Goal: Task Accomplishment & Management: Use online tool/utility

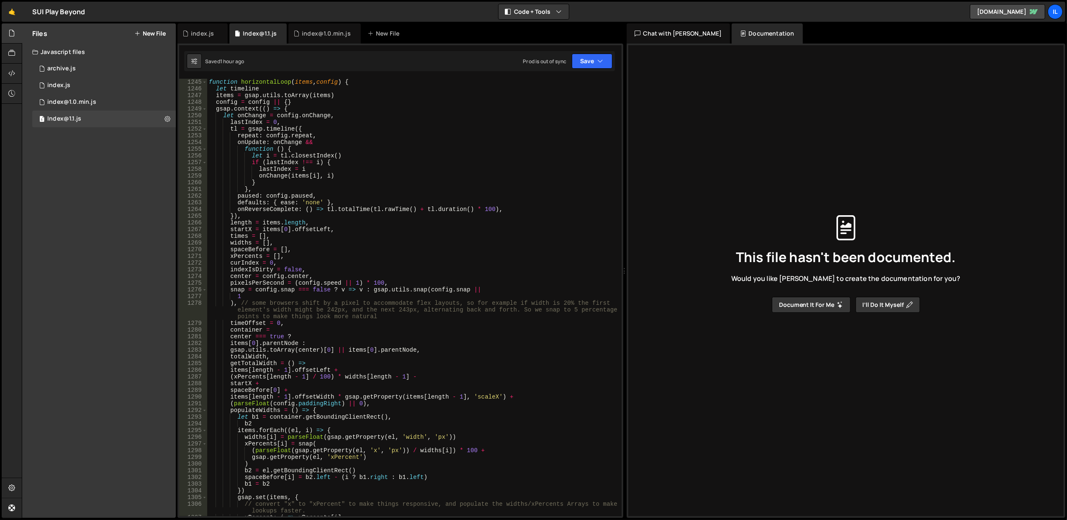
scroll to position [8175, 0]
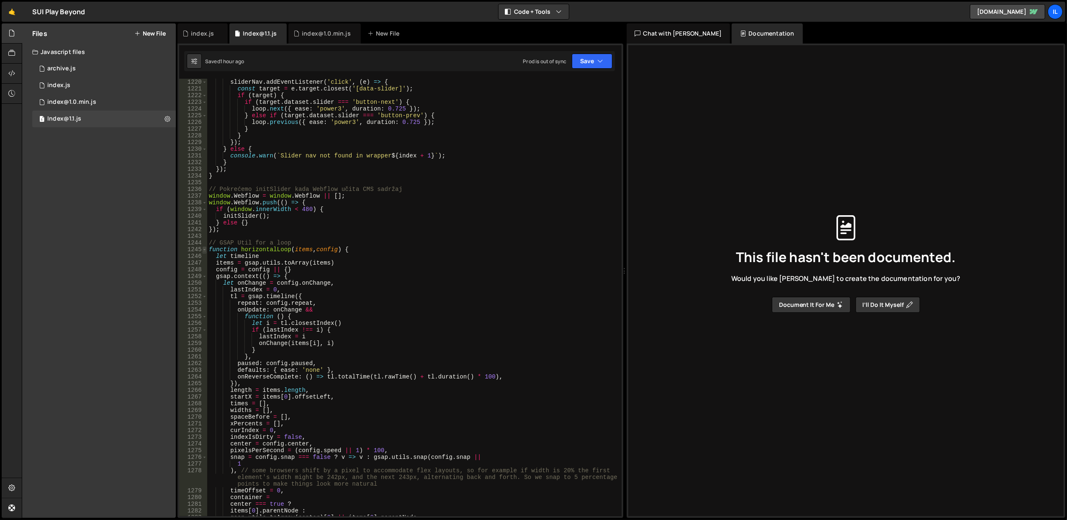
click at [206, 246] on span at bounding box center [204, 249] width 5 height 7
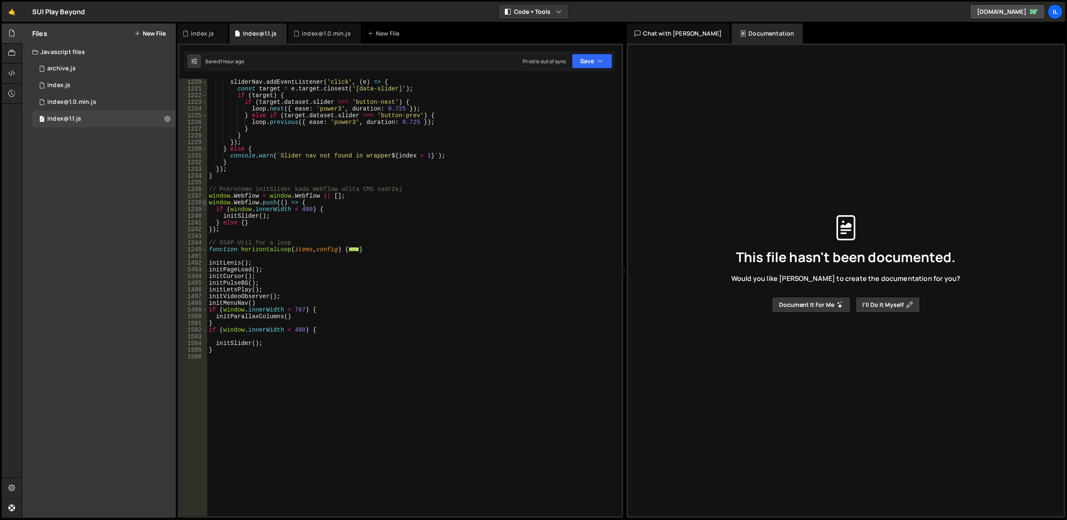
click at [204, 203] on span at bounding box center [204, 202] width 5 height 7
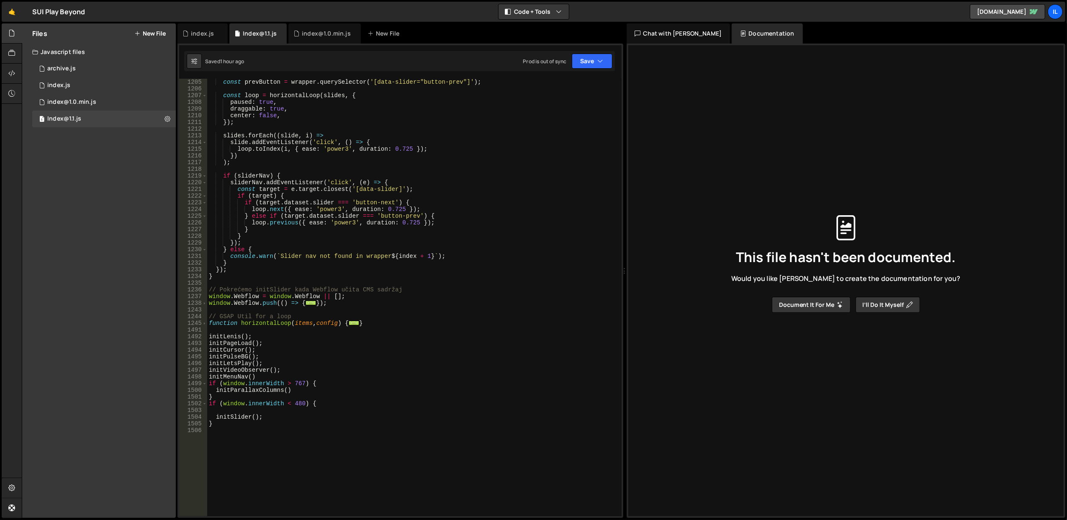
scroll to position [8007, 0]
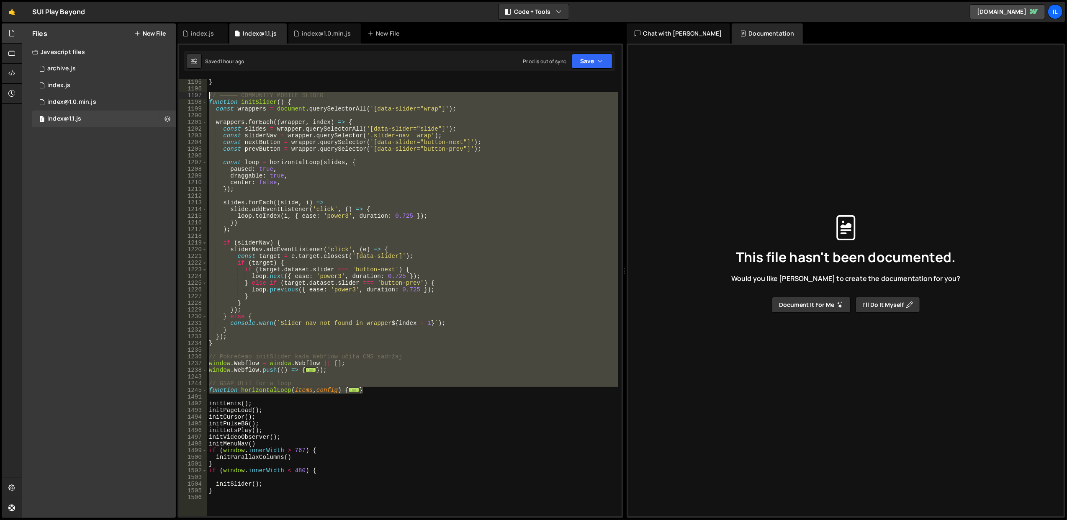
drag, startPoint x: 382, startPoint y: 389, endPoint x: 209, endPoint y: 98, distance: 339.1
click at [209, 98] on div "} // ————— COMMUNITY MOBILE SLIDER function initSlider ( ) { const wrappers = d…" at bounding box center [412, 304] width 411 height 451
type textarea "// ————— COMMUNITY MOBILE SLIDER function initSlider() {"
click at [11, 7] on link "🤙" at bounding box center [12, 12] width 21 height 20
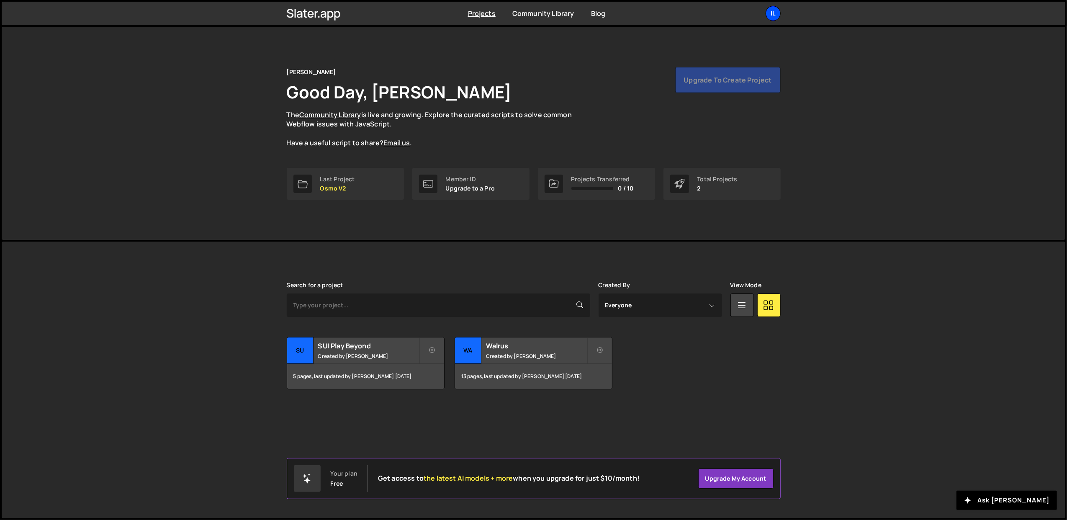
click at [771, 10] on div "Il" at bounding box center [773, 13] width 15 height 15
click at [723, 91] on button "Logout" at bounding box center [729, 93] width 104 height 15
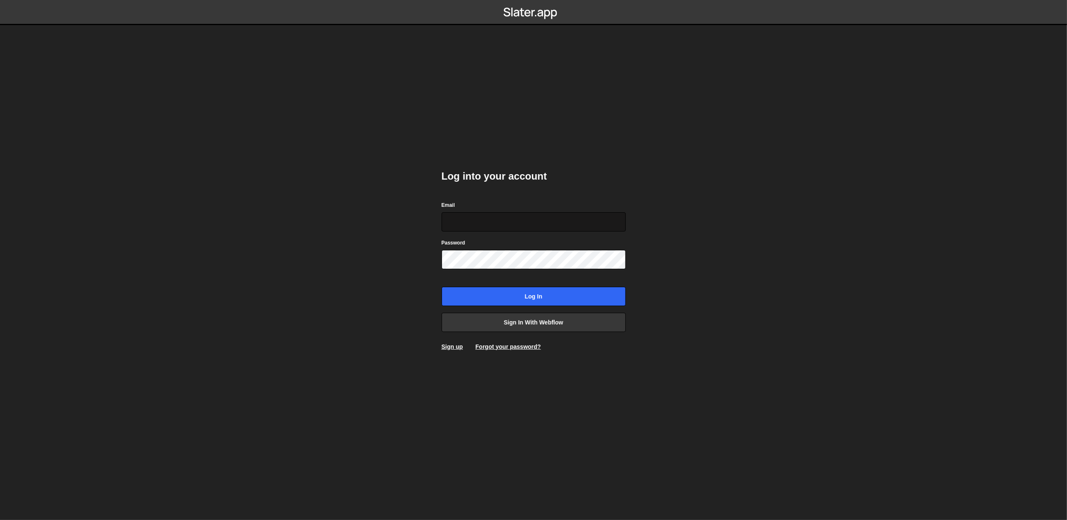
type input "lazar@akka.studio"
click at [505, 222] on input "lazar@akka.studio" at bounding box center [534, 221] width 184 height 19
drag, startPoint x: 407, startPoint y: 238, endPoint x: 414, endPoint y: 240, distance: 6.6
click at [407, 238] on body "Log into your account Email lazar@akka.studio Password Log in Sign in with Webf…" at bounding box center [533, 260] width 1067 height 520
click at [511, 317] on link "Sign in with Webflow" at bounding box center [534, 322] width 184 height 19
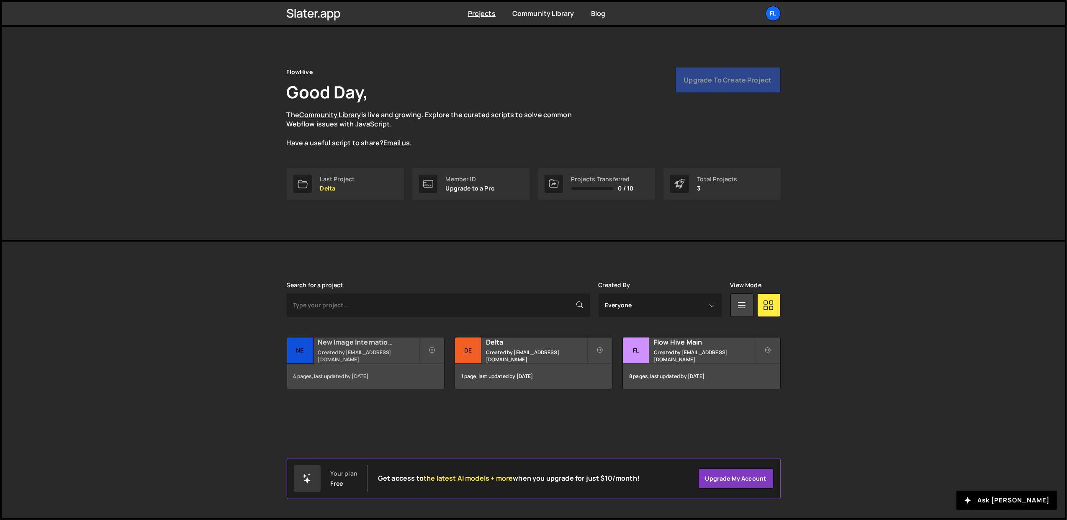
click at [327, 347] on h2 "New Image International" at bounding box center [368, 342] width 101 height 9
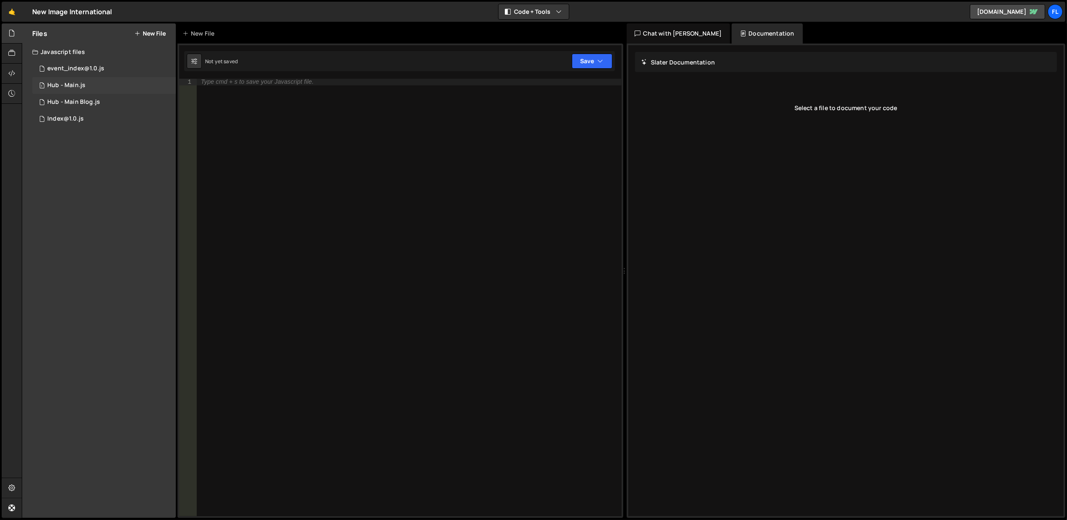
click at [101, 89] on div "1 Hub - Main.js 0" at bounding box center [104, 85] width 144 height 17
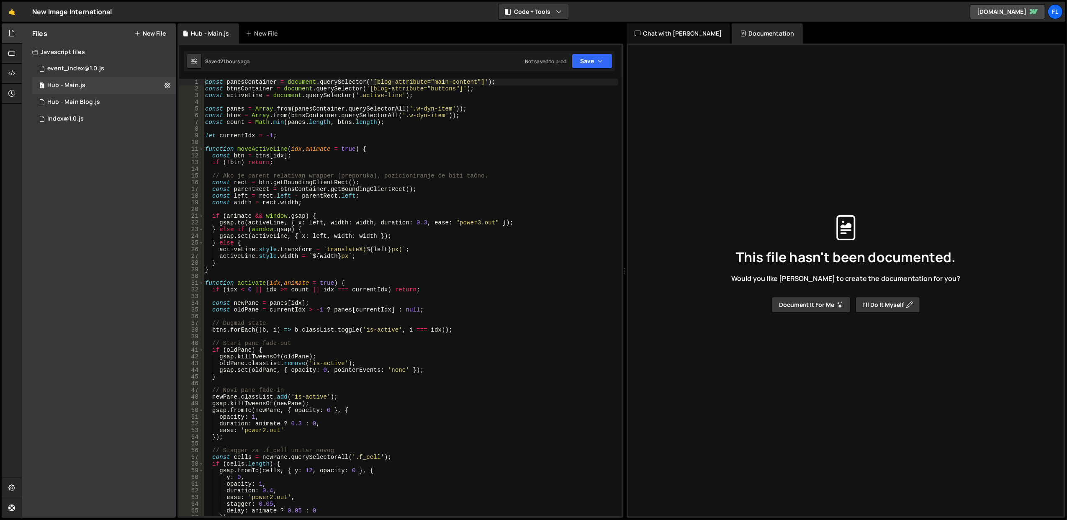
scroll to position [1137, 0]
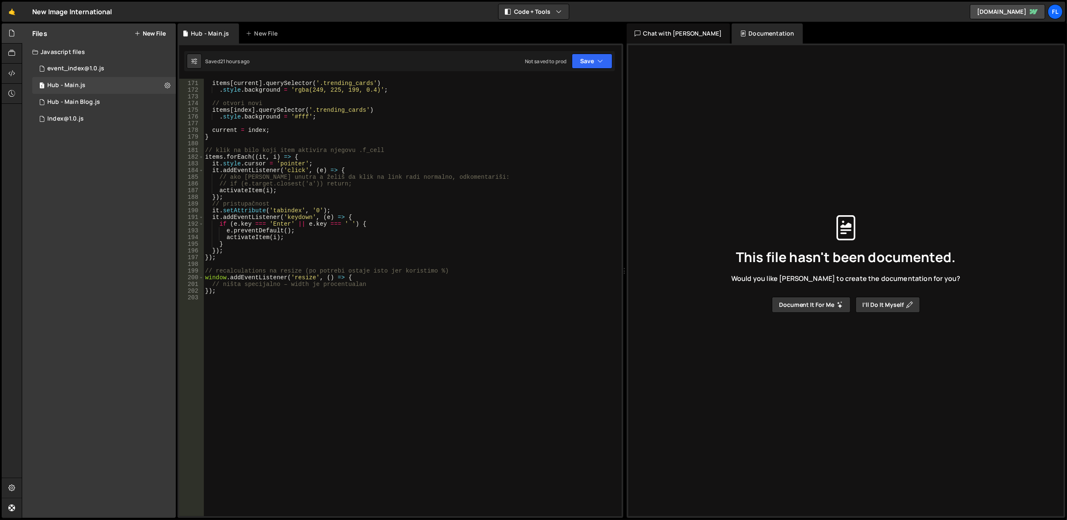
click at [289, 302] on div "items [ current ] . querySelector ( '.trending_cards' ) . style . background = …" at bounding box center [411, 298] width 415 height 451
paste textarea "}"
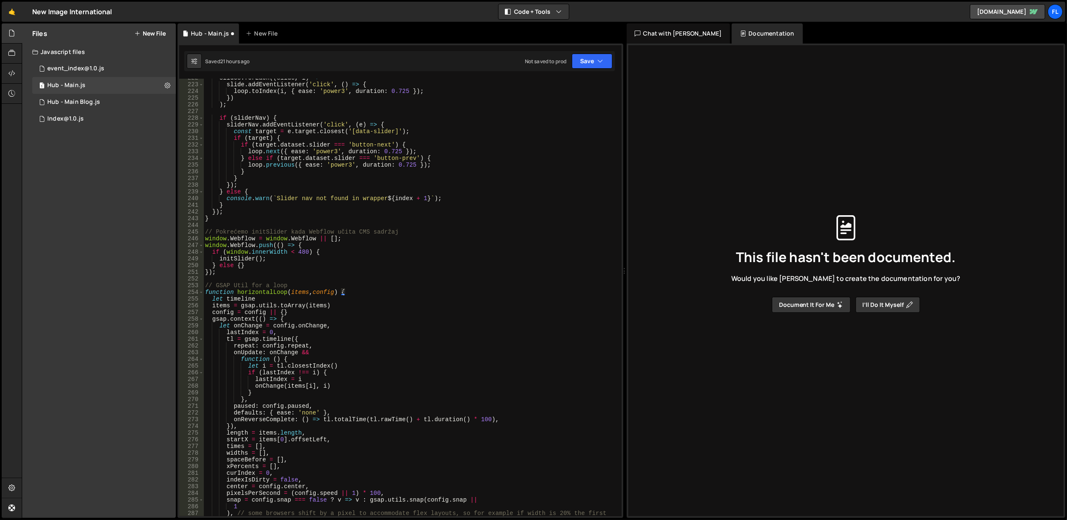
scroll to position [1485, 0]
click at [202, 291] on span at bounding box center [201, 292] width 5 height 7
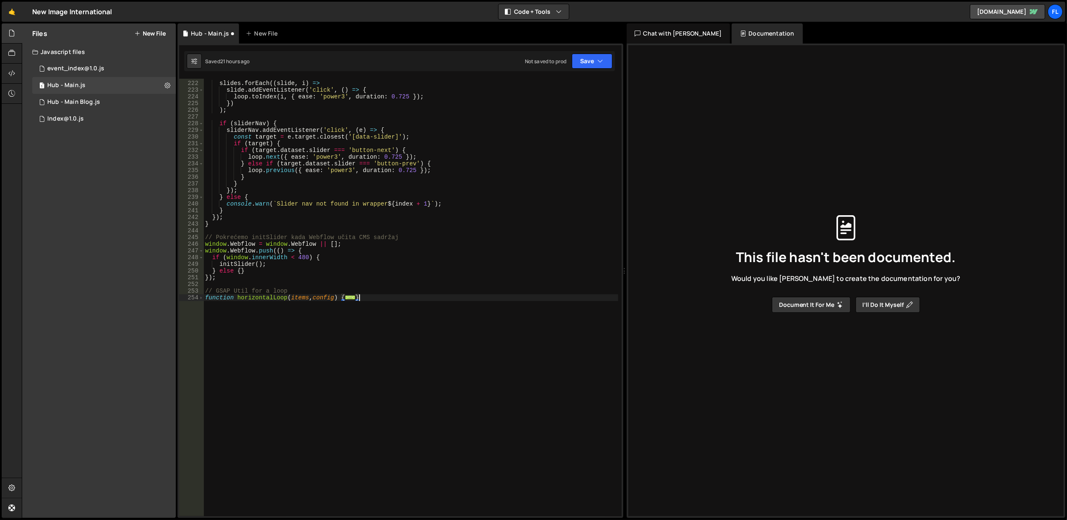
click at [245, 265] on div "slides . forEach (( slide , i ) => slide . addEventListener ( 'click' , ( ) => …" at bounding box center [411, 298] width 415 height 451
click at [271, 262] on div "slides . forEach (( slide , i ) => slide . addEventListener ( 'click' , ( ) => …" at bounding box center [411, 298] width 415 height 451
drag, startPoint x: 283, startPoint y: 266, endPoint x: 218, endPoint y: 261, distance: 65.5
click at [218, 261] on div "slides . forEach (( slide , i ) => slide . addEventListener ( 'click' , ( ) => …" at bounding box center [411, 298] width 415 height 451
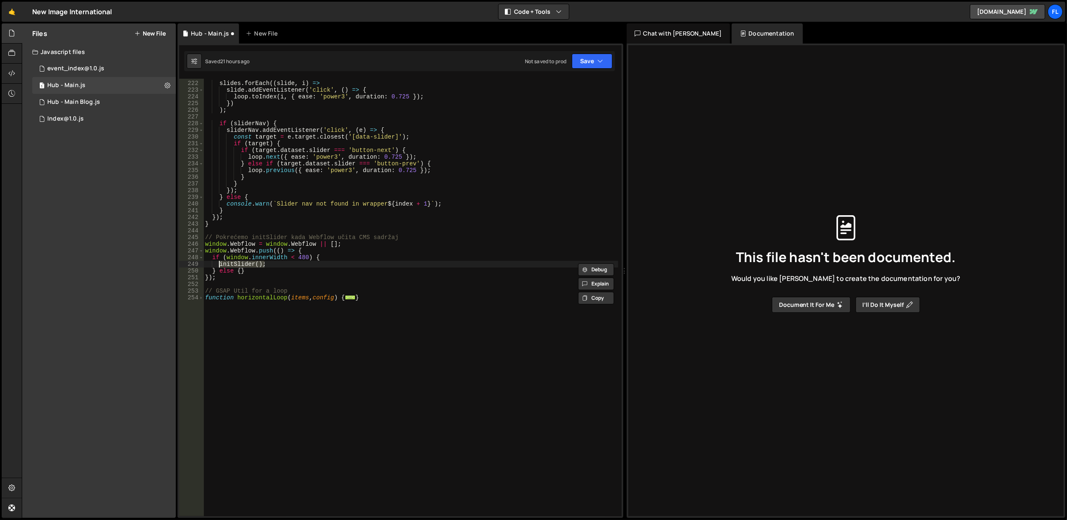
click at [402, 310] on div "slides . forEach (( slide , i ) => slide . addEventListener ( 'click' , ( ) => …" at bounding box center [411, 298] width 415 height 451
type textarea "}"
paste textarea "initSlider();"
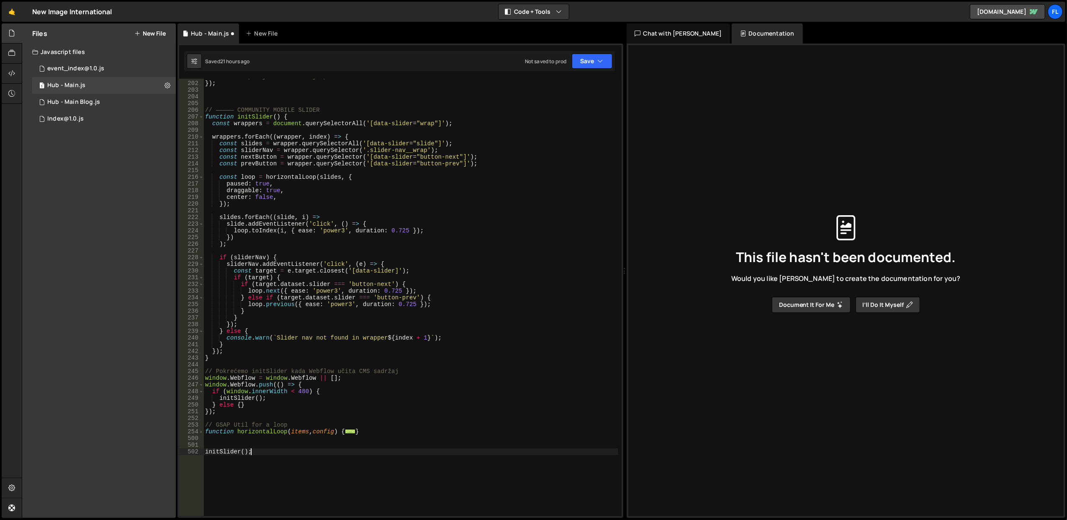
scroll to position [1279, 0]
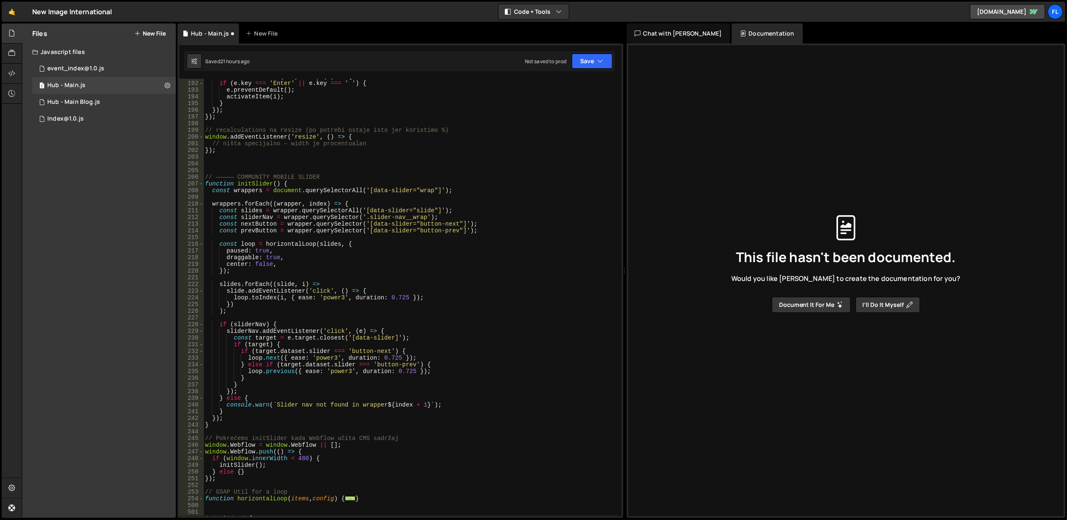
click at [431, 245] on div "it . addEventListener ( 'keydown' , ( e ) => { if ( e . key === 'Enter' || e . …" at bounding box center [411, 298] width 415 height 451
click at [448, 249] on div "it . addEventListener ( 'keydown' , ( e ) => { if ( e . key === 'Enter' || e . …" at bounding box center [411, 298] width 415 height 451
click at [594, 66] on button "Save" at bounding box center [592, 61] width 41 height 15
click at [584, 81] on div "Save to Staging S" at bounding box center [564, 82] width 87 height 8
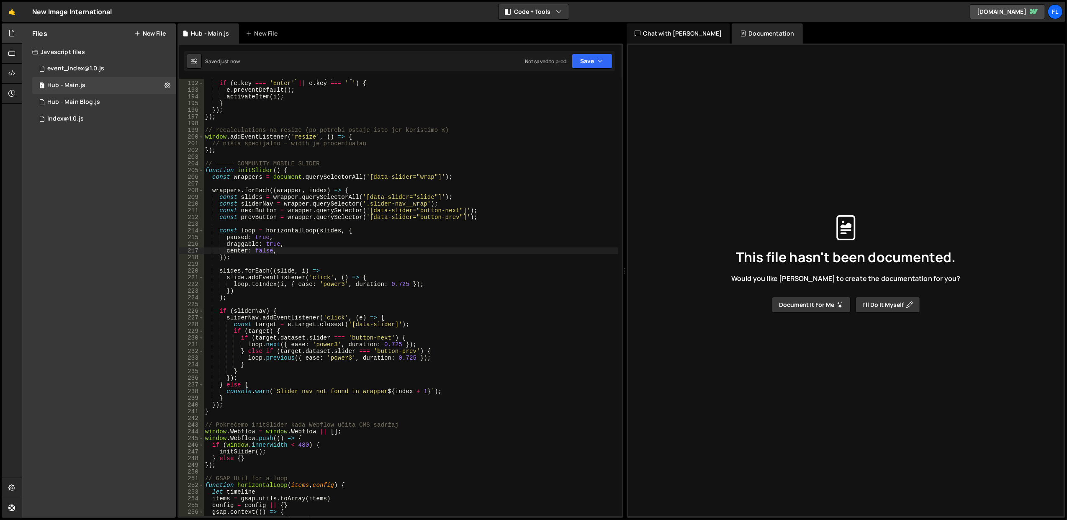
scroll to position [1346, 0]
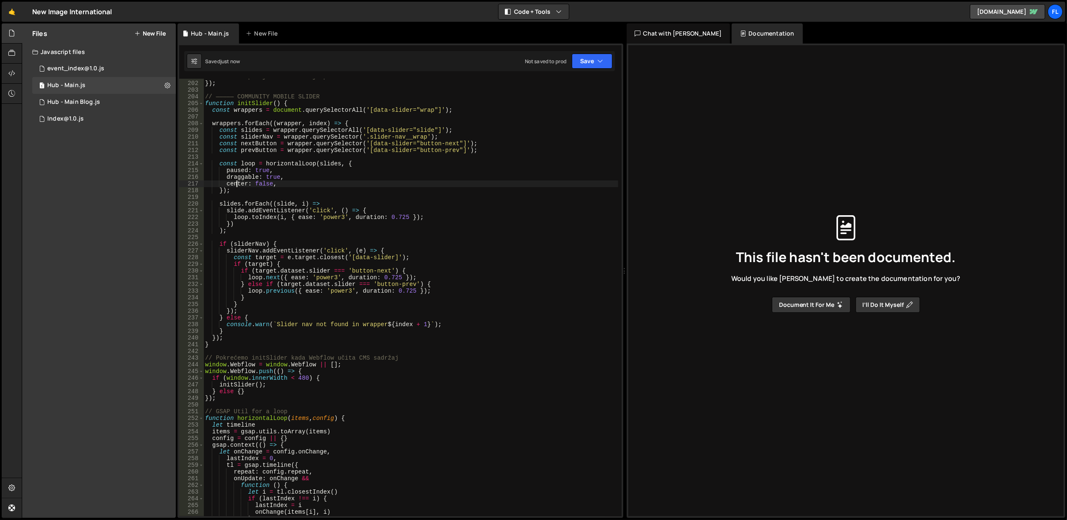
click at [238, 185] on div "// ništa specijalno – width je procentualan }) ; // ————— COMMUNITY MOBILE SLID…" at bounding box center [411, 298] width 415 height 451
click at [239, 176] on div "// ništa specijalno – width je procentualan }) ; // ————— COMMUNITY MOBILE SLID…" at bounding box center [411, 298] width 415 height 451
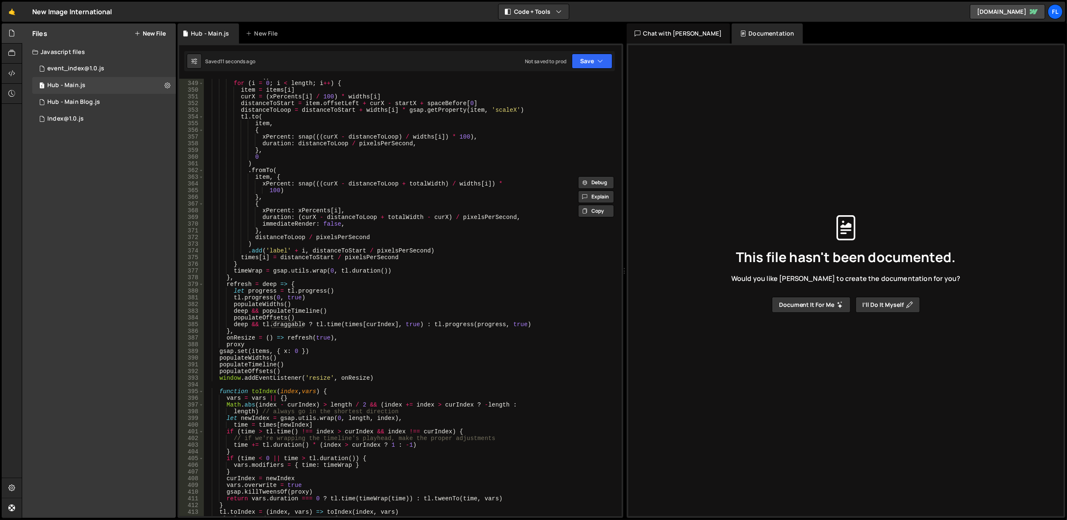
scroll to position [2351, 0]
click at [326, 317] on div "tl . clear ( ) for ( i = 0 ; i < length ; i ++ ) { item = items [ i ] curX = ( …" at bounding box center [411, 298] width 415 height 451
click at [349, 275] on div "tl . clear ( ) for ( i = 0 ; i < length ; i ++ ) { item = items [ i ] curX = ( …" at bounding box center [411, 298] width 415 height 451
type textarea "},"
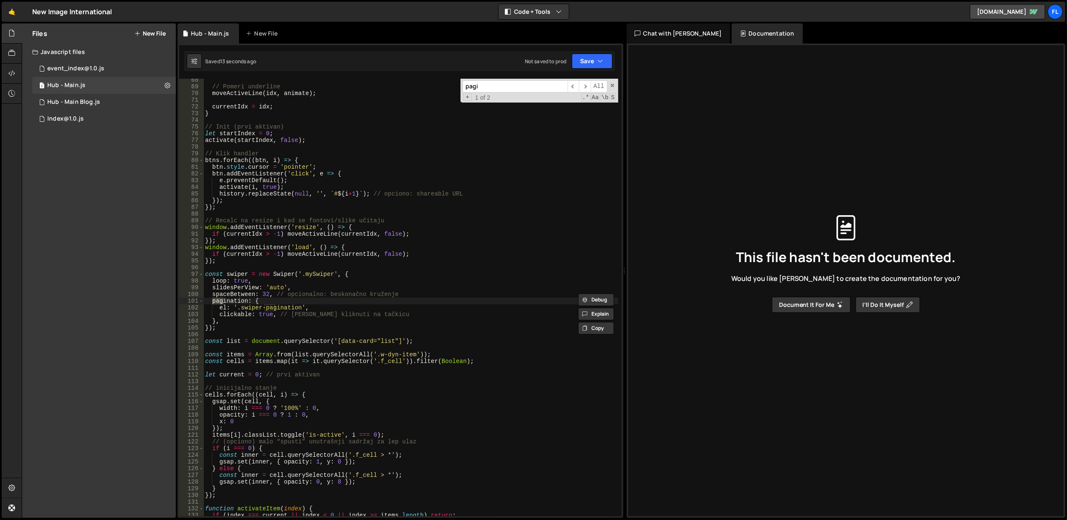
scroll to position [451, 0]
type input "pagination"
